Goal: Find specific page/section

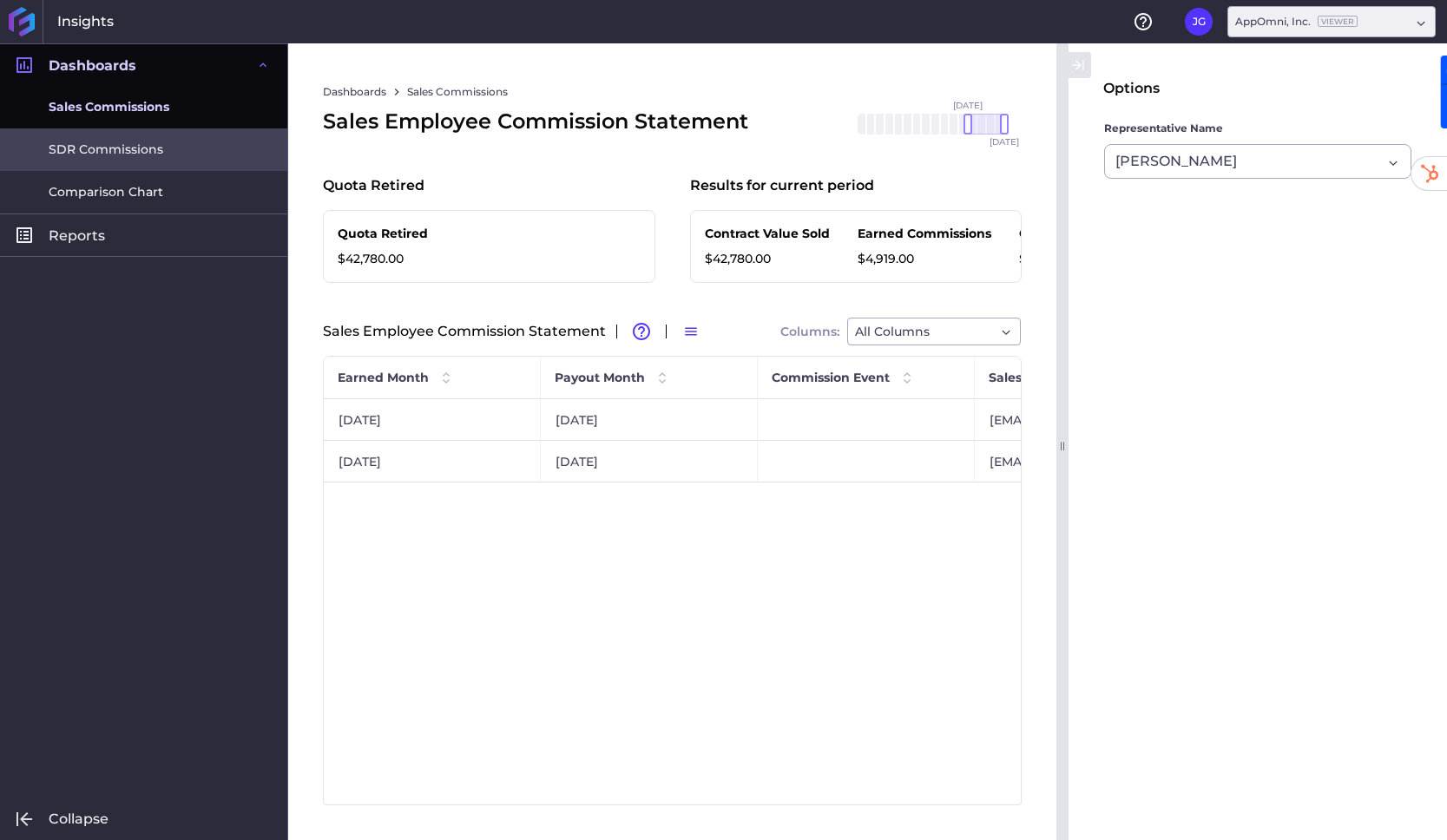
click at [173, 144] on link "SDR Commissions" at bounding box center [143, 149] width 287 height 43
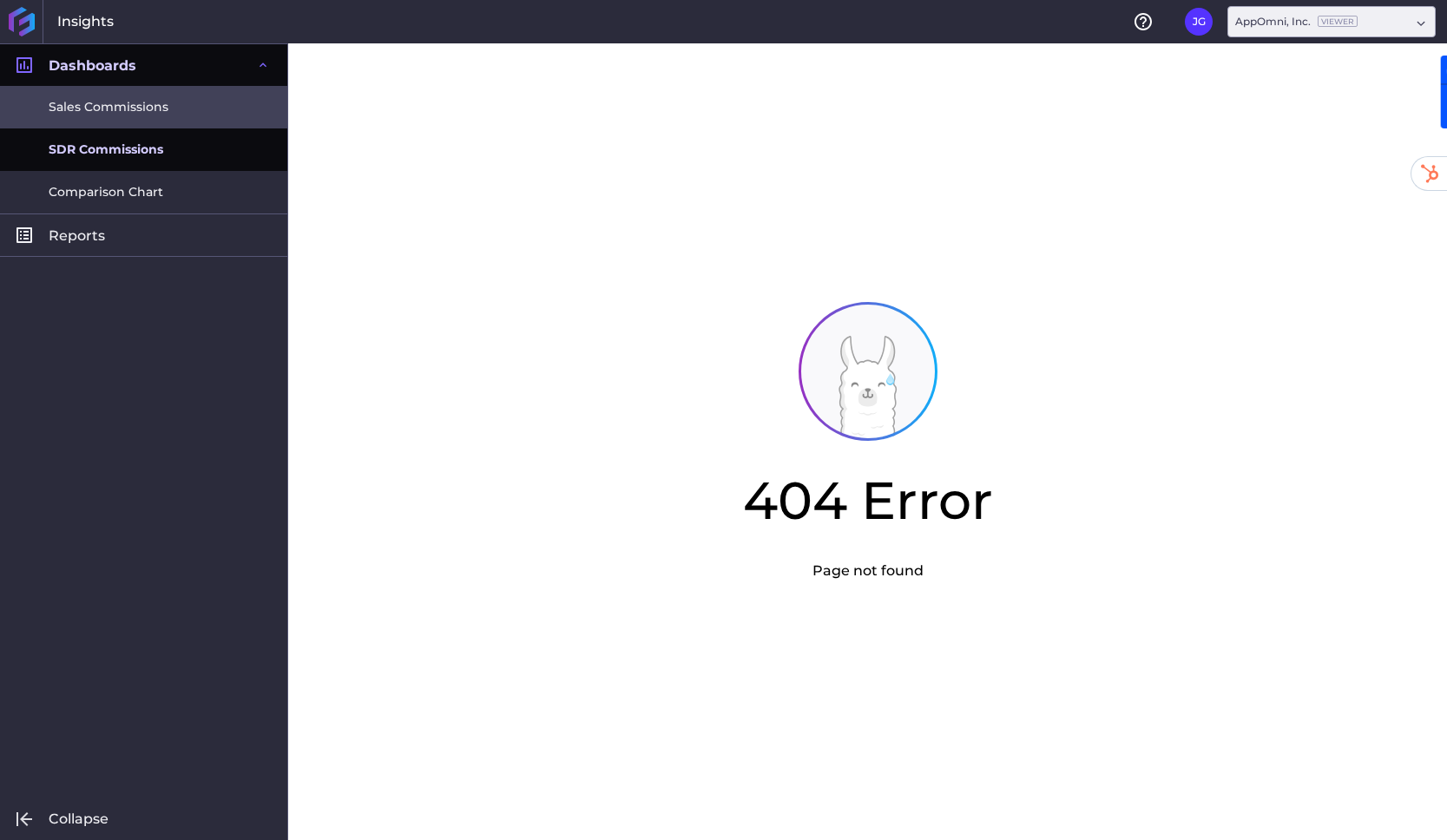
click at [160, 118] on link "Sales Commissions" at bounding box center [143, 106] width 287 height 43
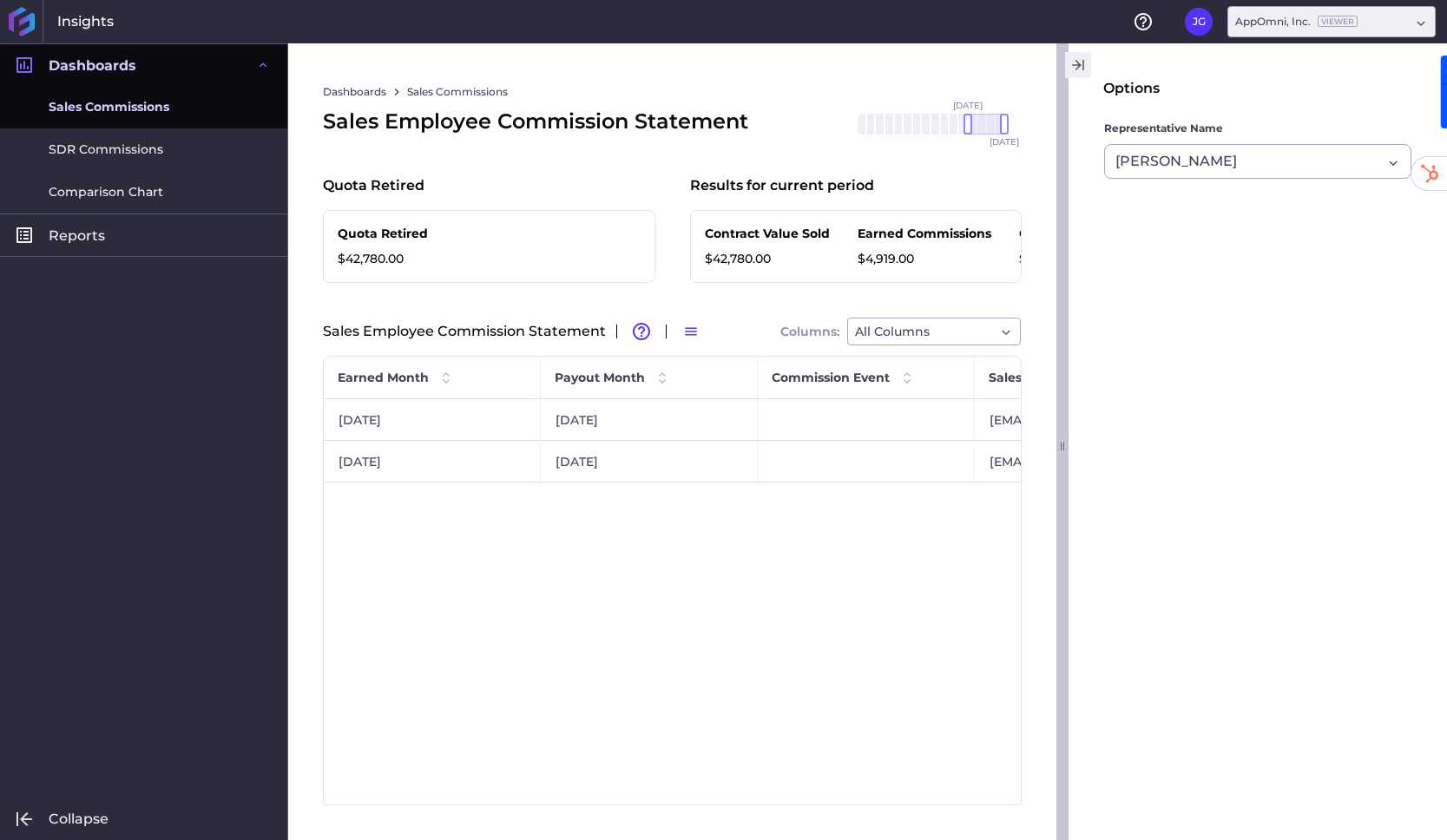
click at [1083, 64] on icon "button" at bounding box center [1078, 65] width 16 height 21
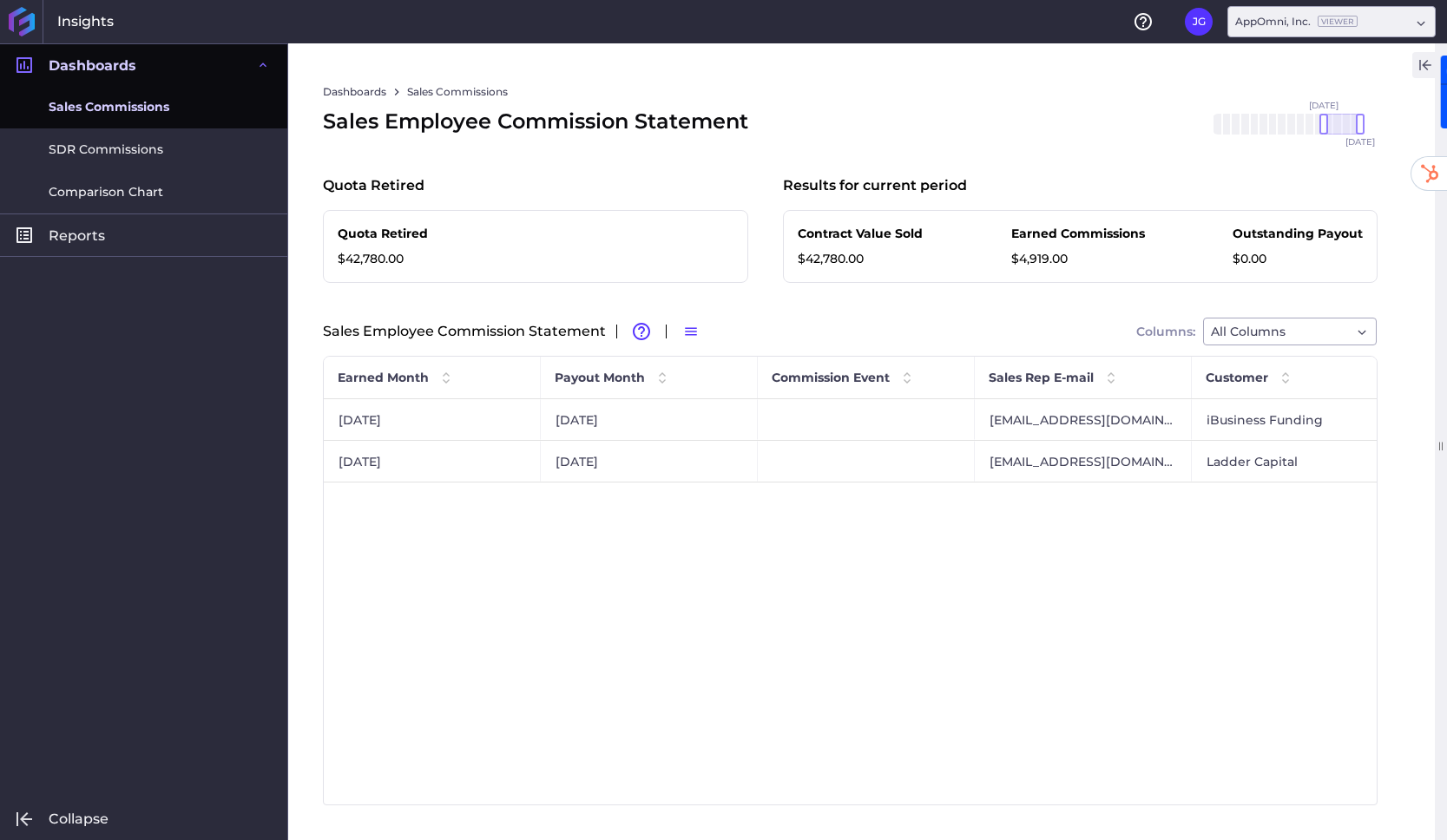
click at [600, 662] on div "iBusiness Funding jgresh@appomni.com Apr 2025 Mar 2025 Ladder Capital jgresh@ap…" at bounding box center [850, 601] width 1053 height 406
